Goal: Ask a question

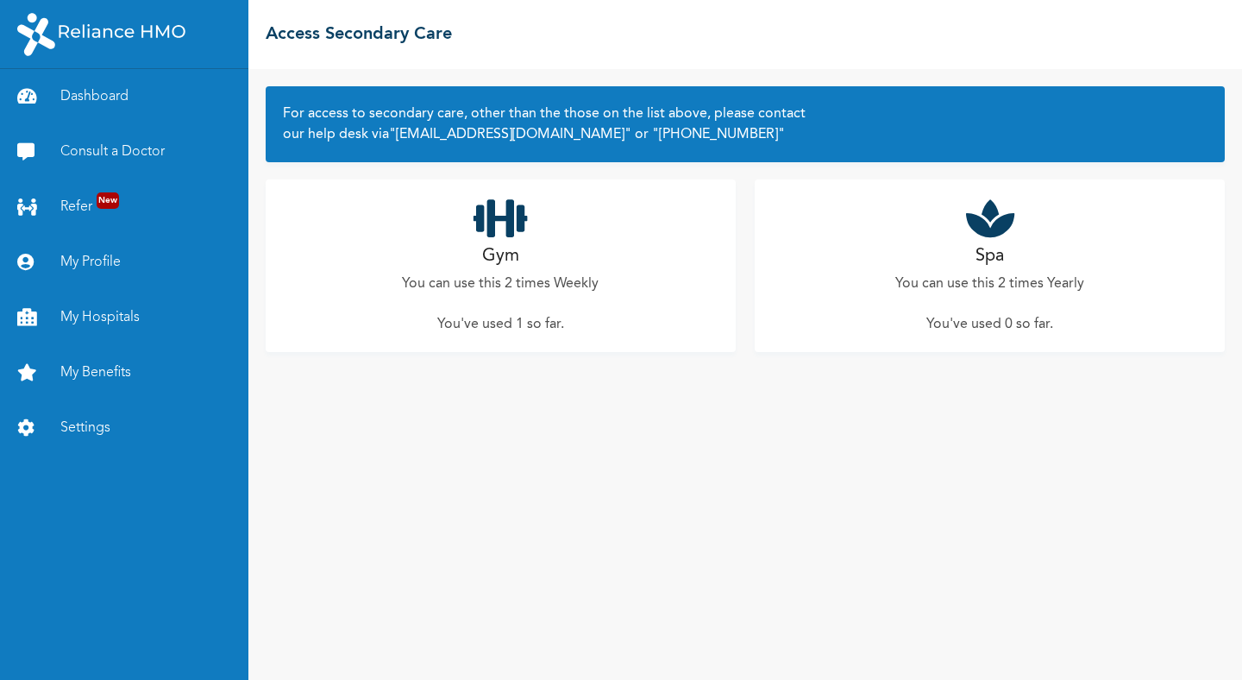
click at [957, 252] on div "Spa You can use this 2 times Yearly You've used 0 so far ." at bounding box center [990, 265] width 470 height 173
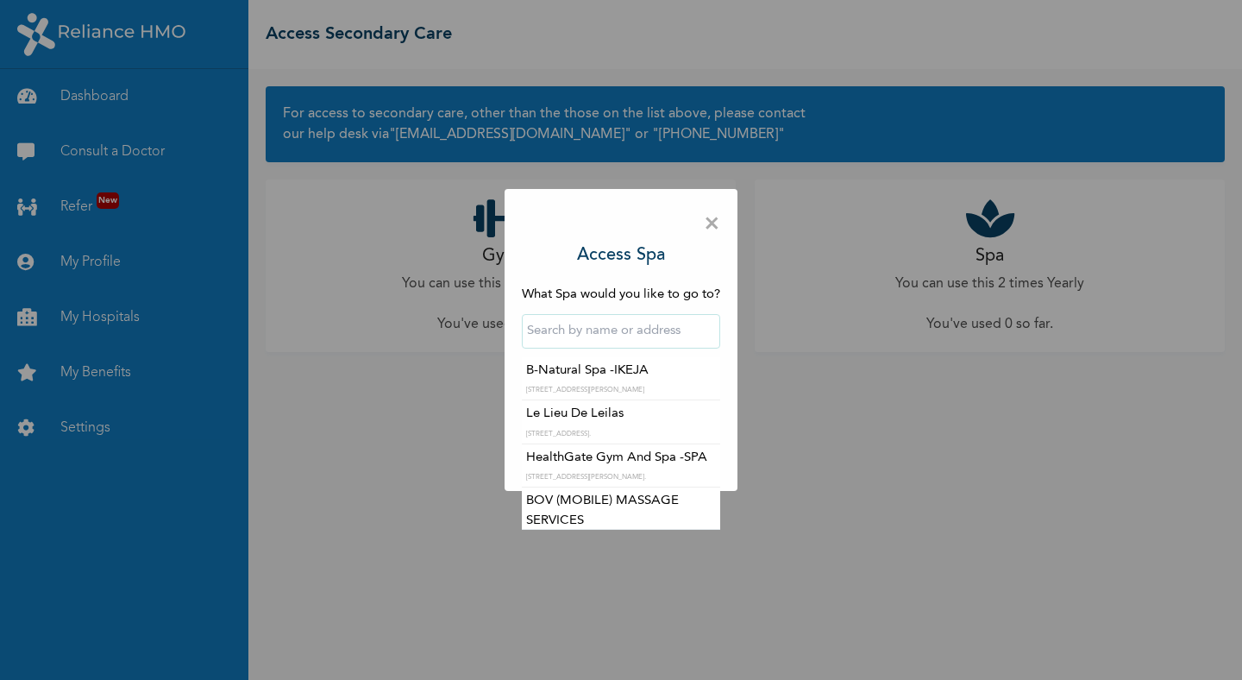
click at [585, 332] on input "text" at bounding box center [621, 331] width 198 height 35
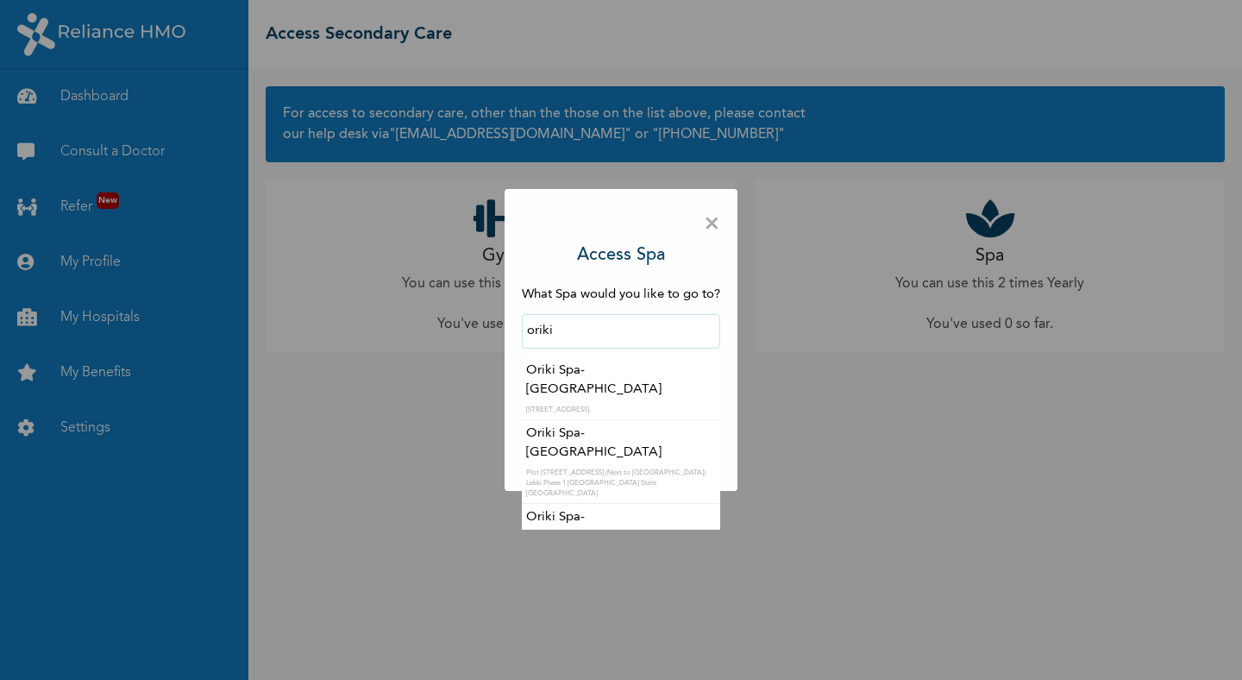
type input "Oriki Spa- [GEOGRAPHIC_DATA]"
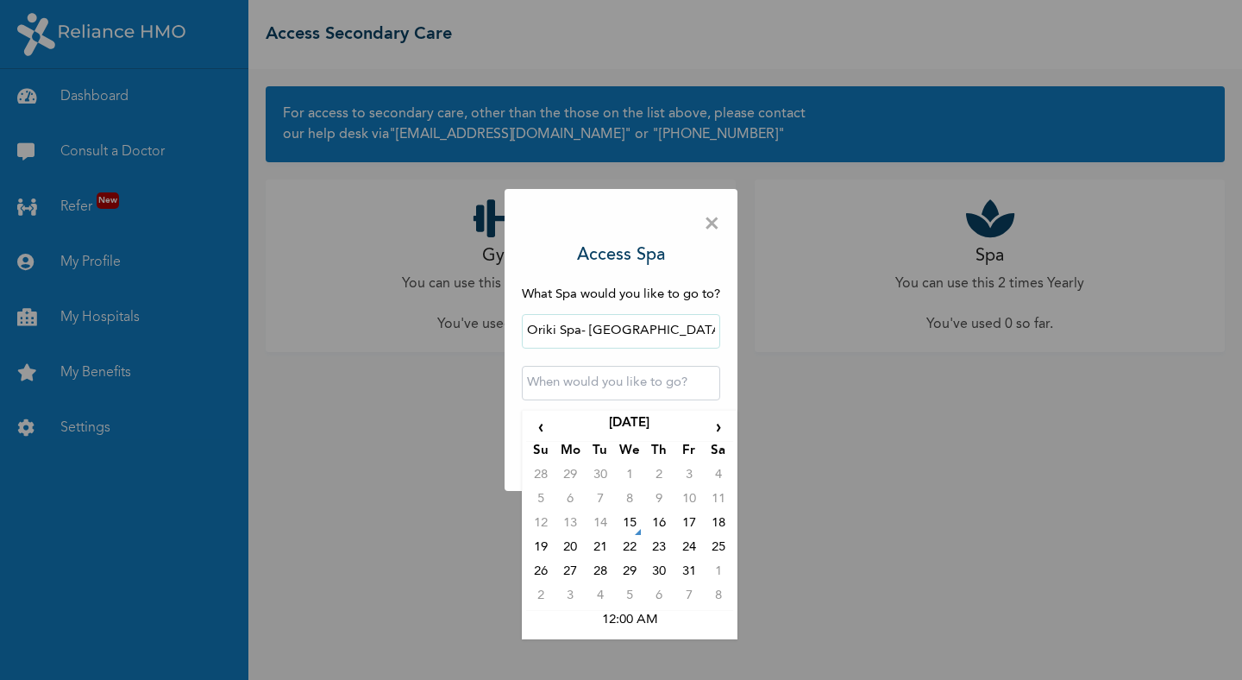
click at [575, 384] on input "text" at bounding box center [621, 383] width 198 height 35
click at [708, 222] on span "×" at bounding box center [712, 224] width 16 height 36
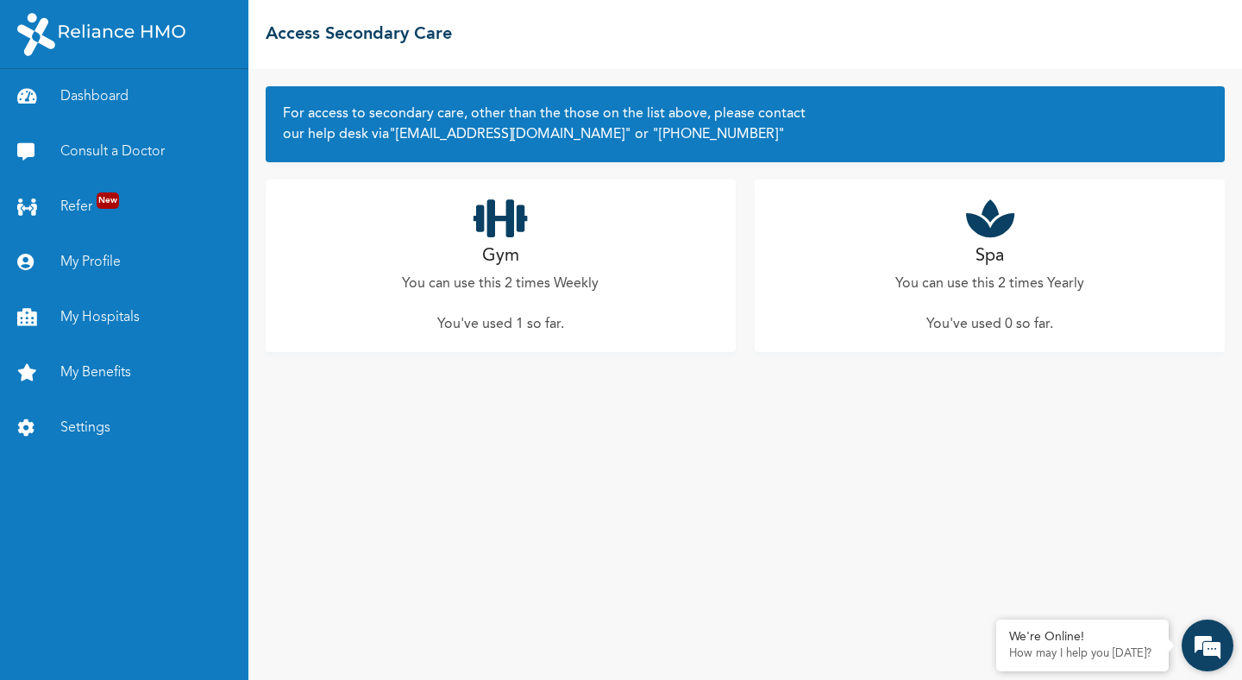
click at [1198, 655] on em at bounding box center [1208, 645] width 47 height 47
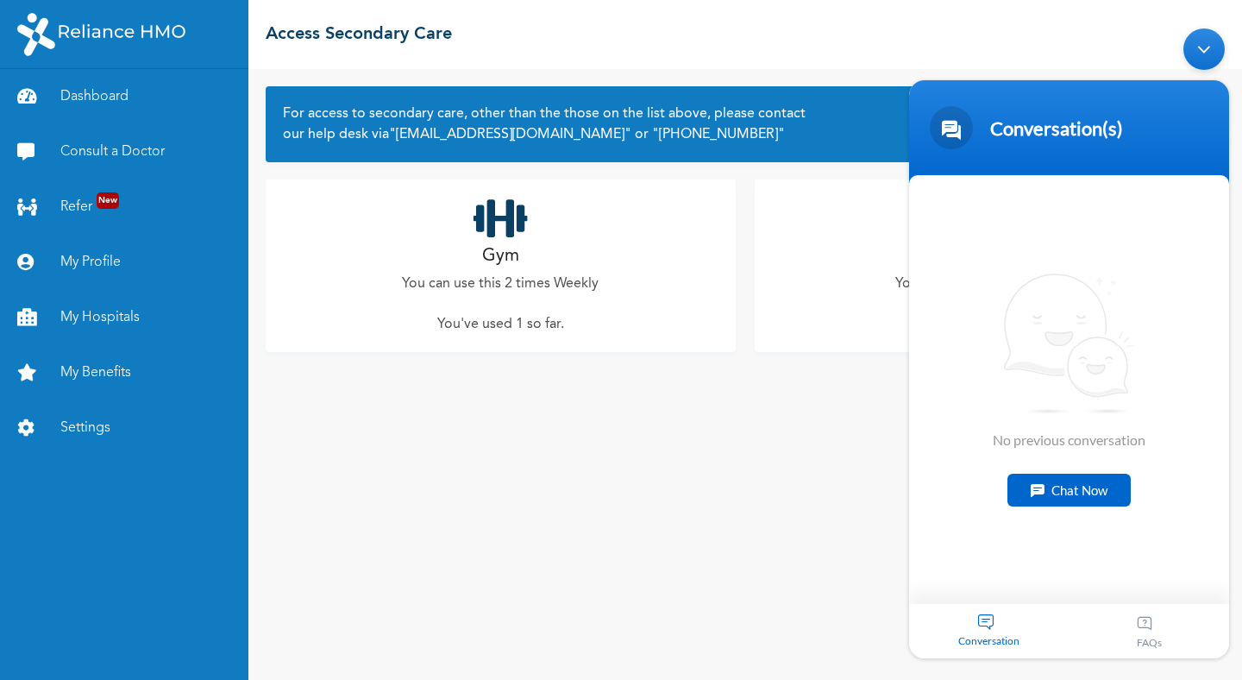
click at [1067, 494] on div "Chat Now" at bounding box center [1069, 490] width 123 height 33
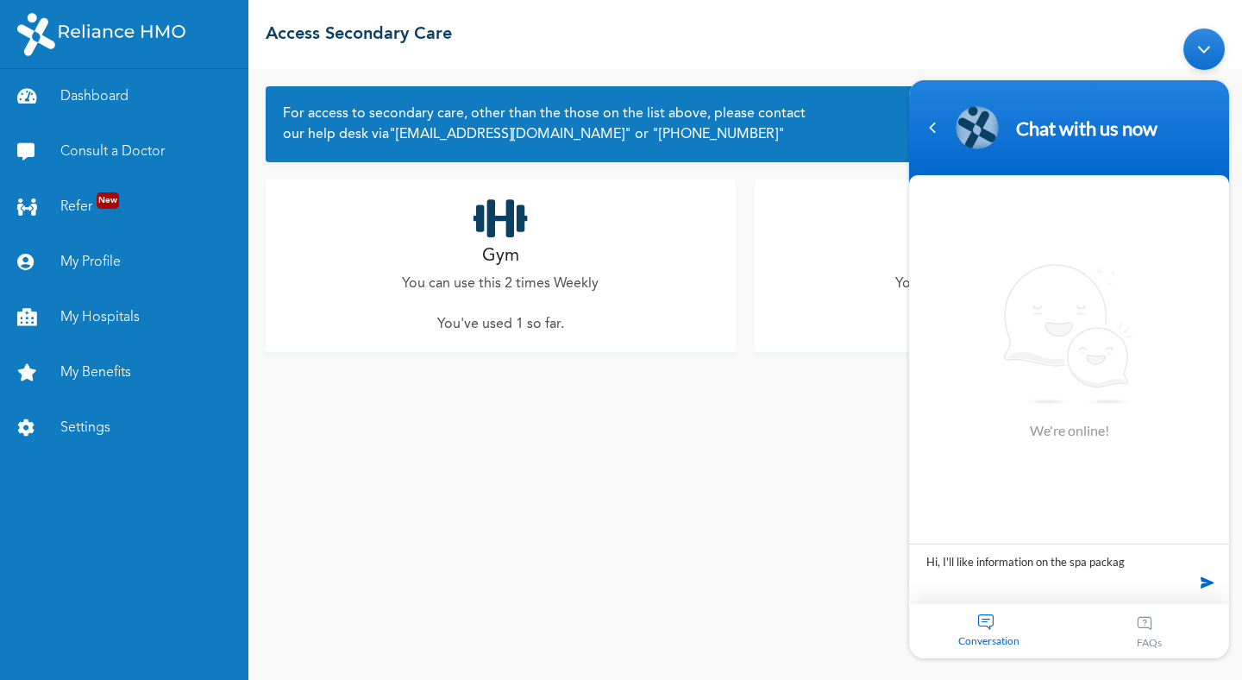
type textarea "Hi, I'll like information on the spa package"
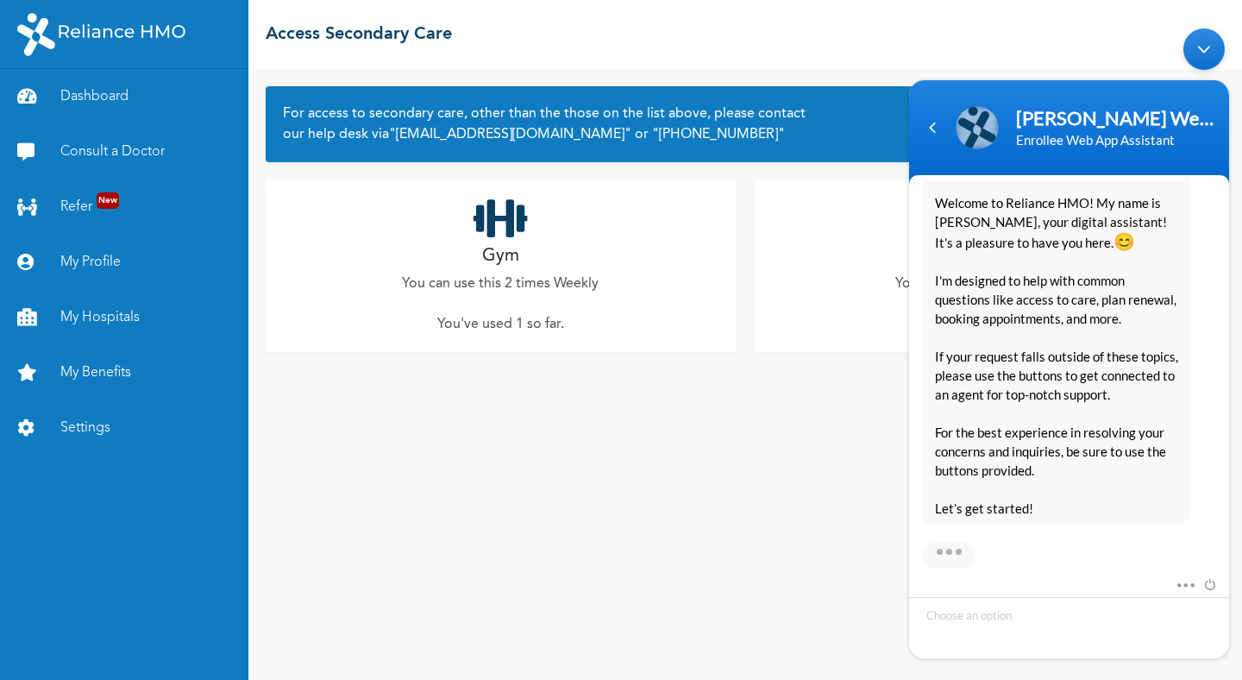
scroll to position [331, 0]
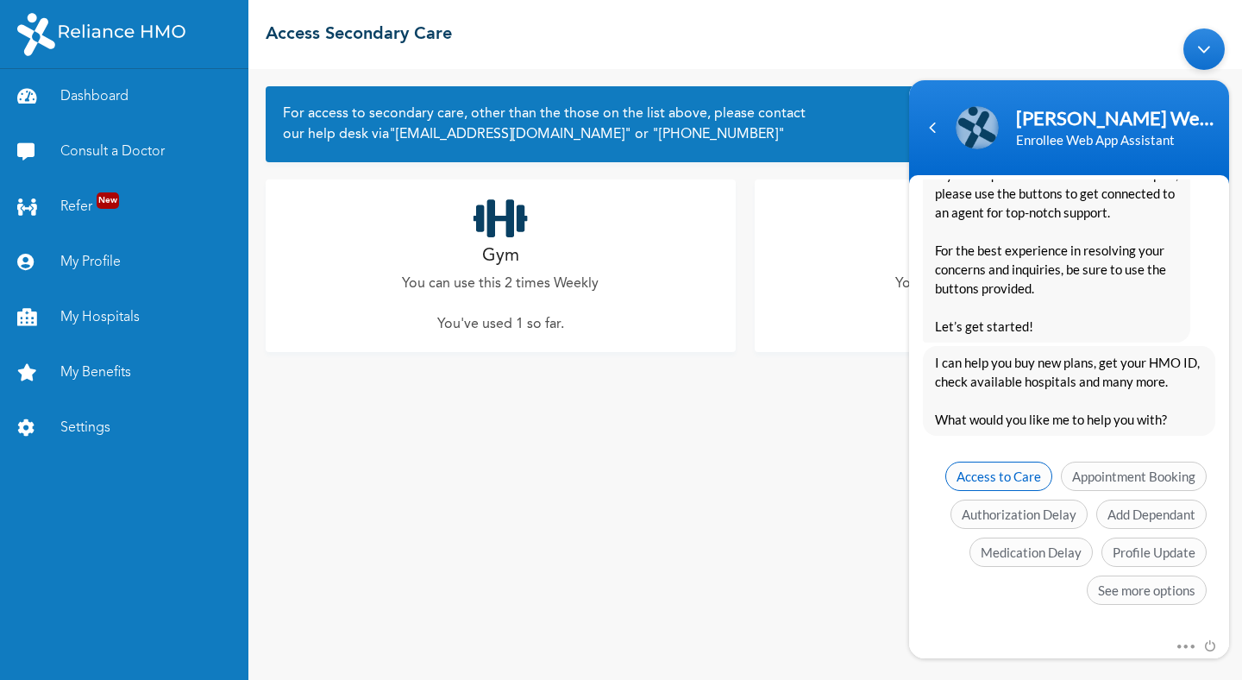
click at [1015, 477] on span "Access to Care" at bounding box center [999, 476] width 107 height 29
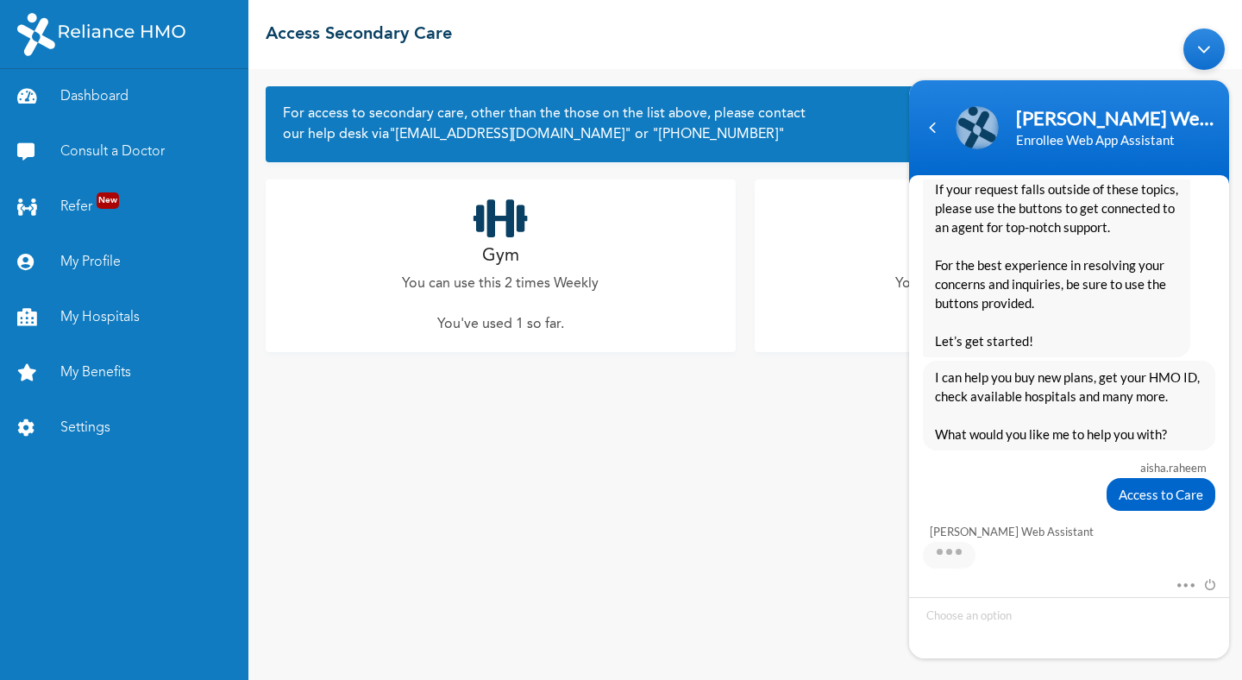
scroll to position [383, 0]
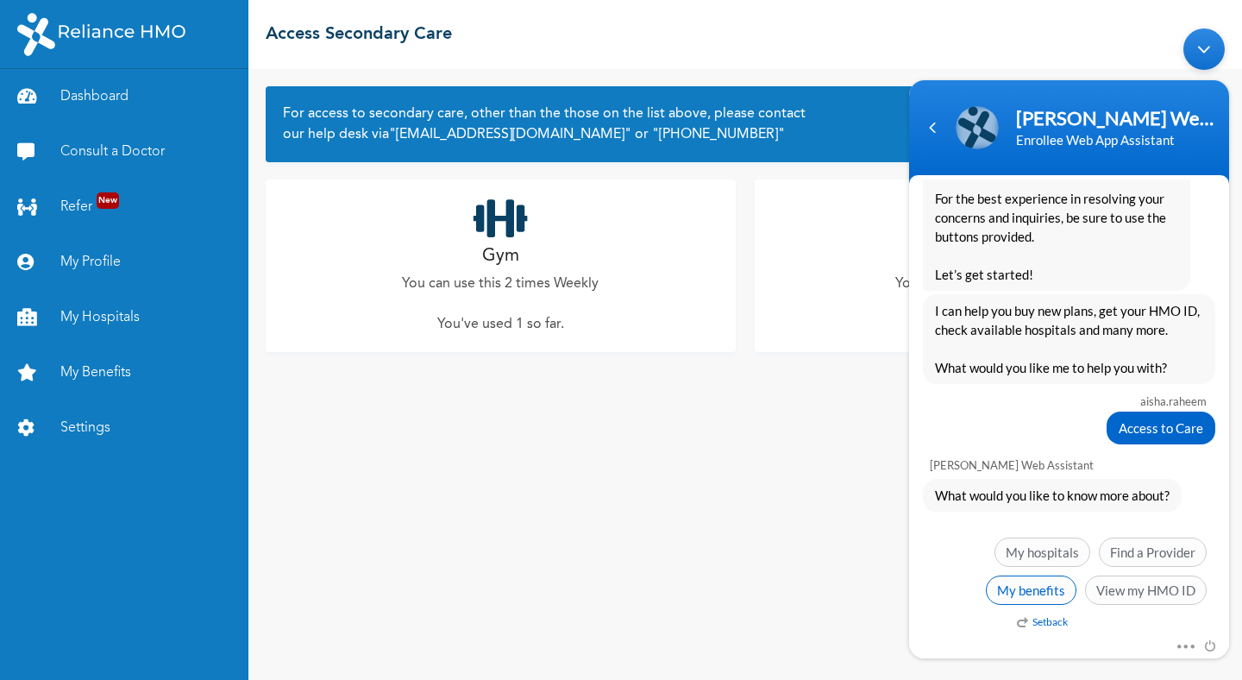
click at [1047, 588] on span "My benefits" at bounding box center [1031, 589] width 91 height 29
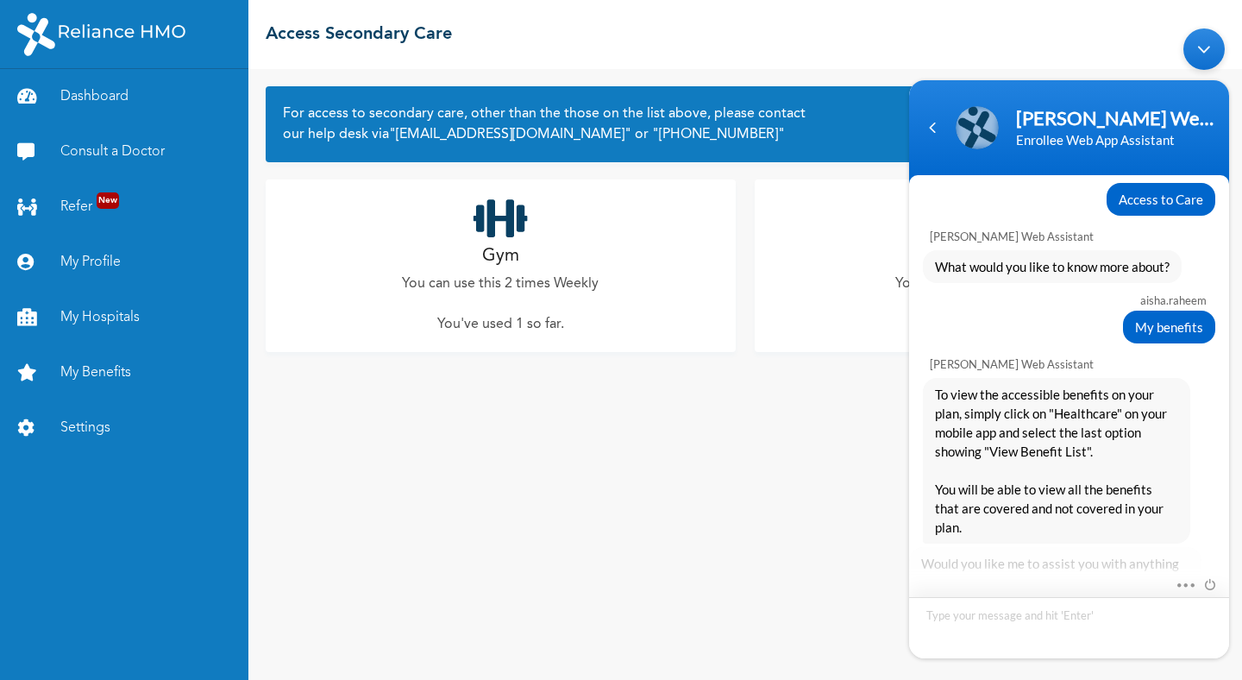
scroll to position [703, 0]
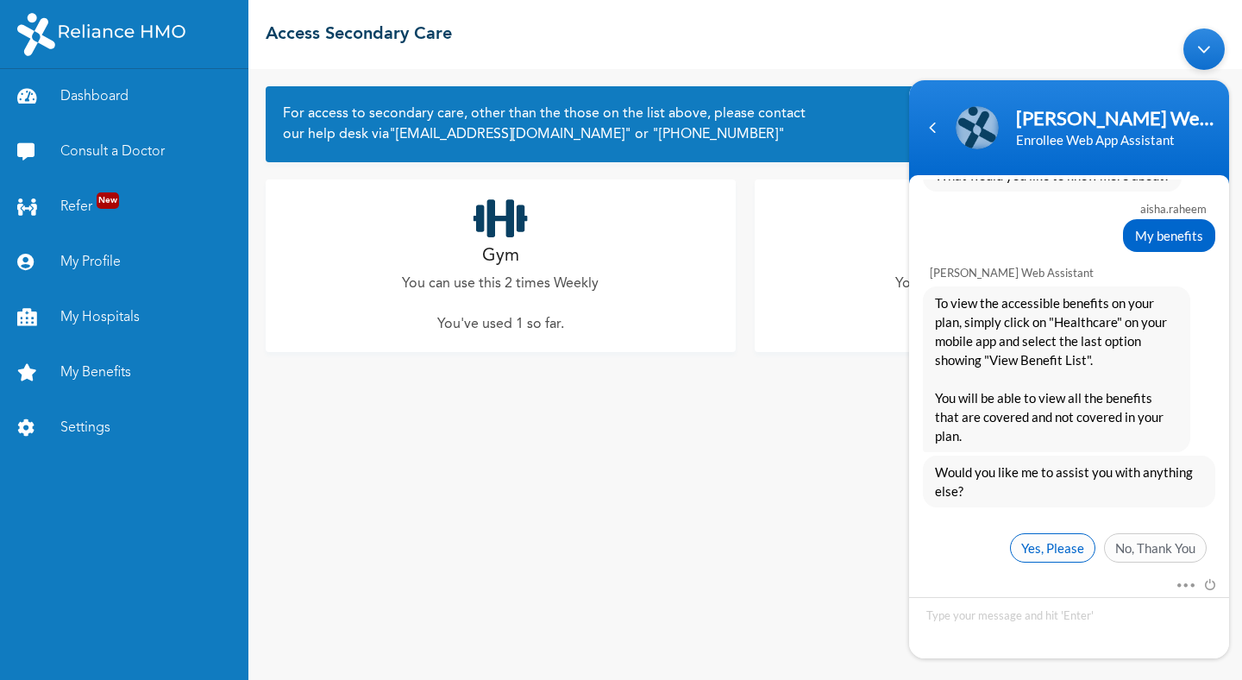
click at [1043, 541] on span "Yes, Please" at bounding box center [1052, 547] width 85 height 29
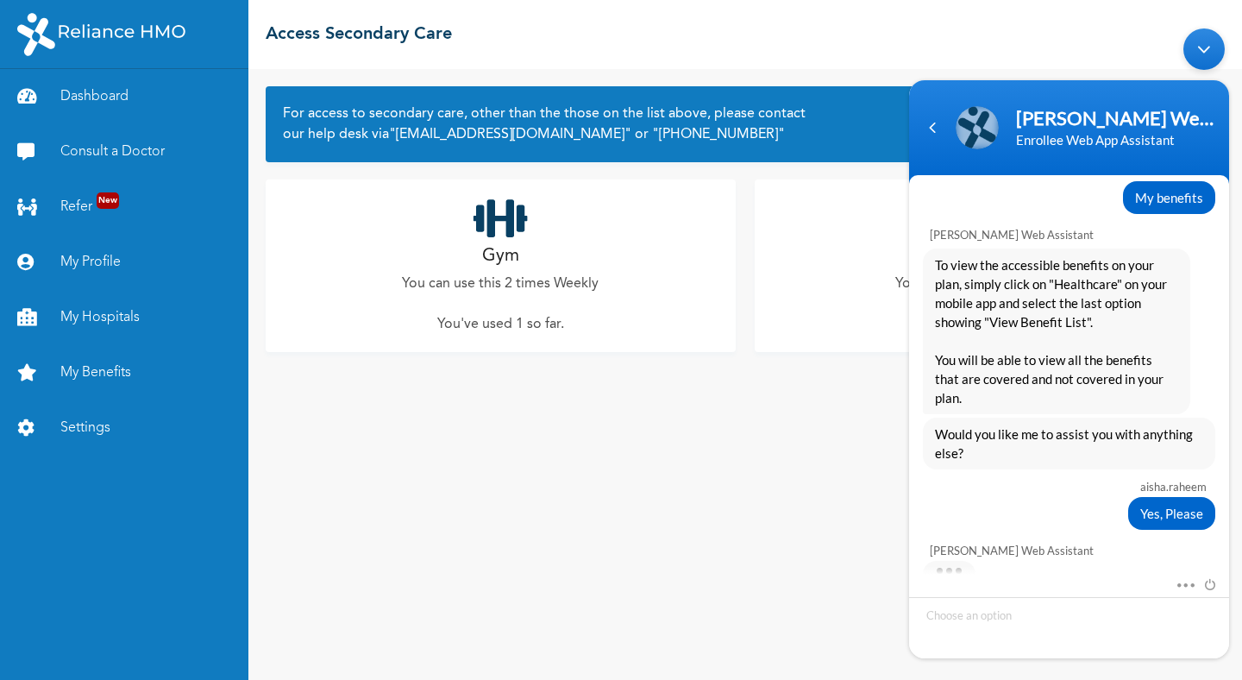
scroll to position [883, 0]
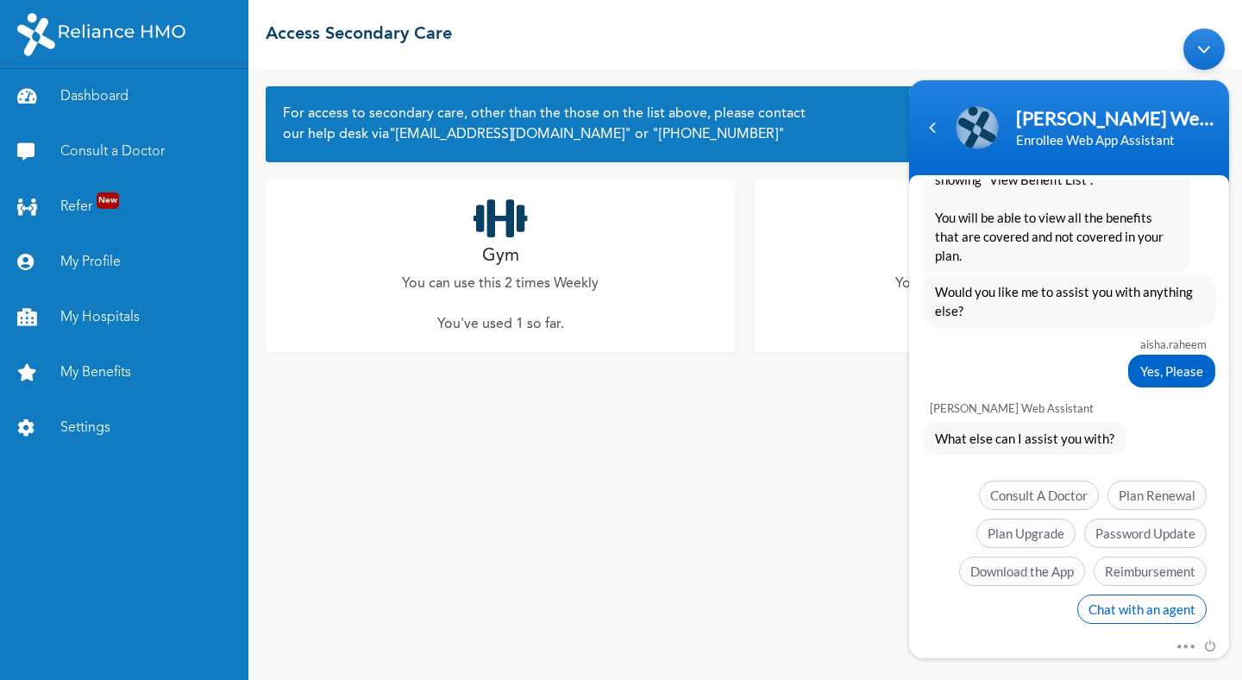
click at [1099, 594] on span "Chat with an agent" at bounding box center [1142, 608] width 129 height 29
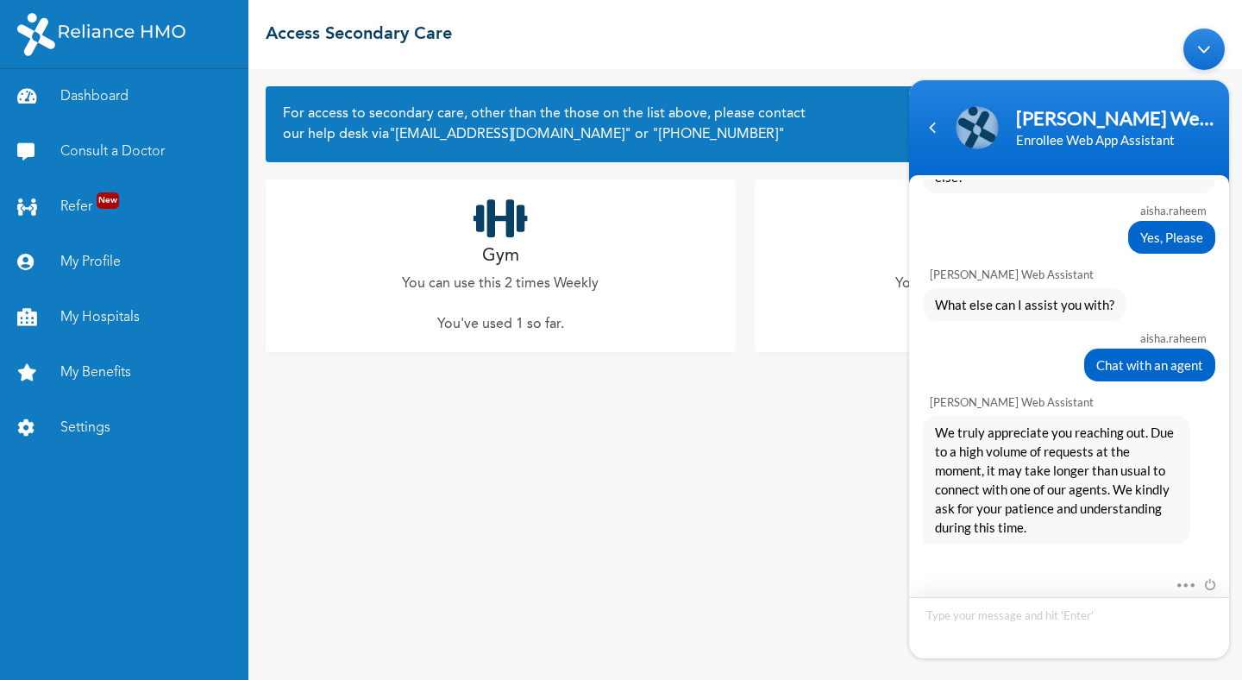
scroll to position [1147, 0]
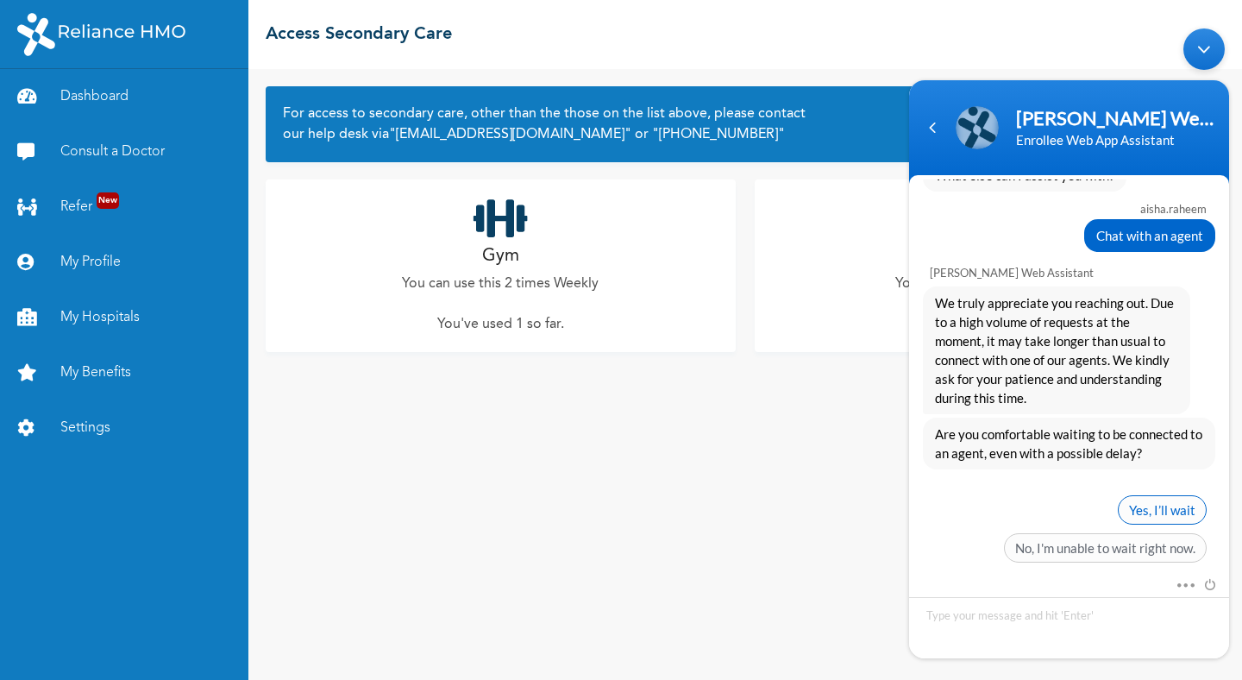
click at [1160, 495] on span "Yes, I’ll wait" at bounding box center [1162, 509] width 89 height 29
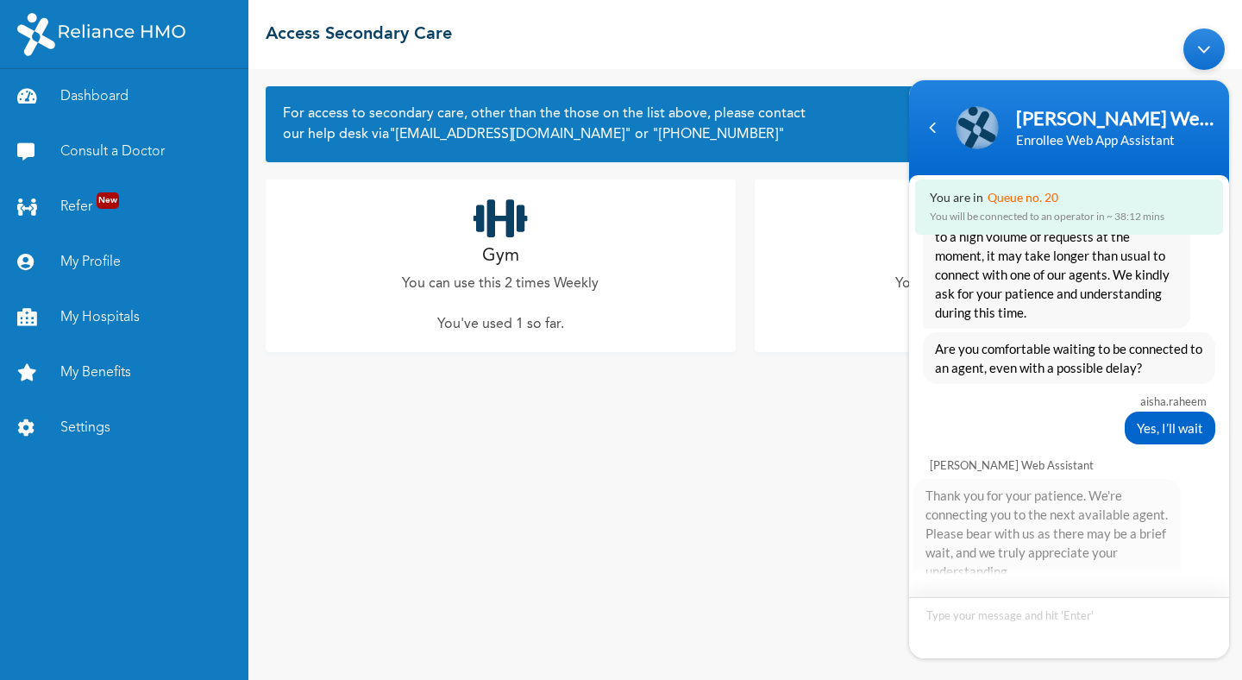
scroll to position [1370, 0]
